Goal: Check status

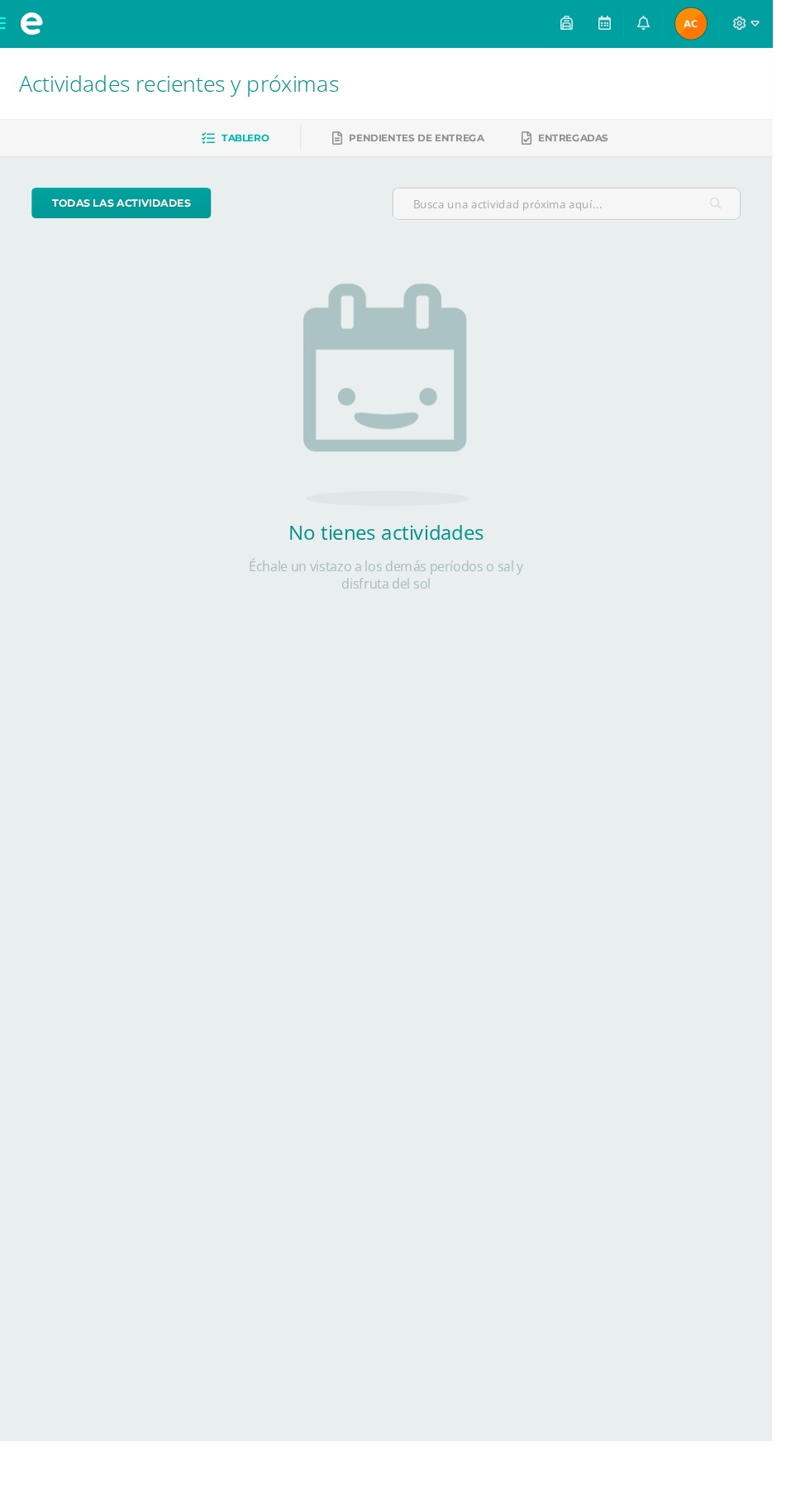
click at [745, 24] on span "Alma Emilia Mi Perfil" at bounding box center [725, 24] width 39 height 33
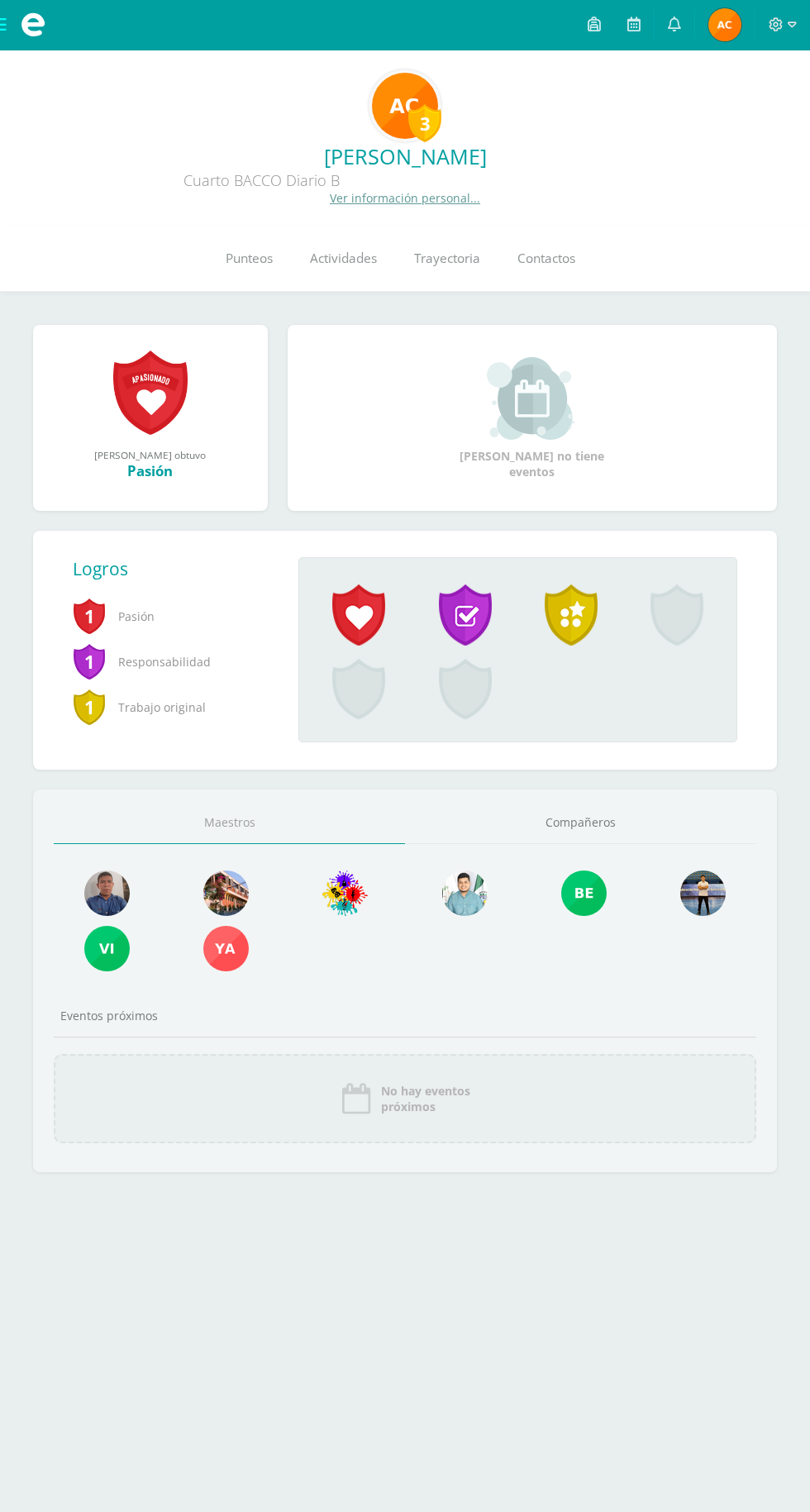
click at [255, 249] on link "Punteos" at bounding box center [248, 259] width 84 height 66
